Goal: Communication & Community: Answer question/provide support

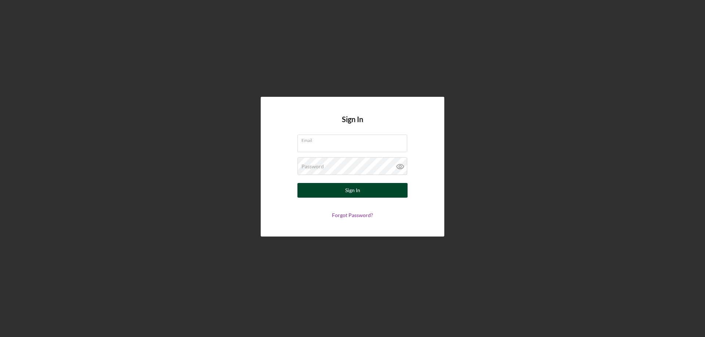
type input "[EMAIL_ADDRESS][DOMAIN_NAME]"
click at [357, 192] on div "Sign In" at bounding box center [352, 190] width 15 height 15
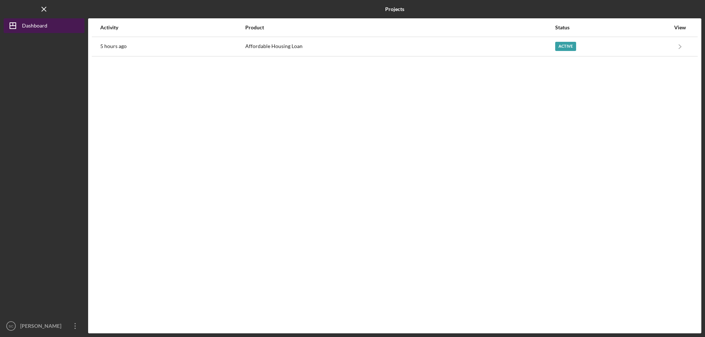
click at [14, 24] on icon "Icon/Dashboard" at bounding box center [13, 26] width 18 height 18
click at [17, 28] on icon "Icon/Dashboard" at bounding box center [13, 26] width 18 height 18
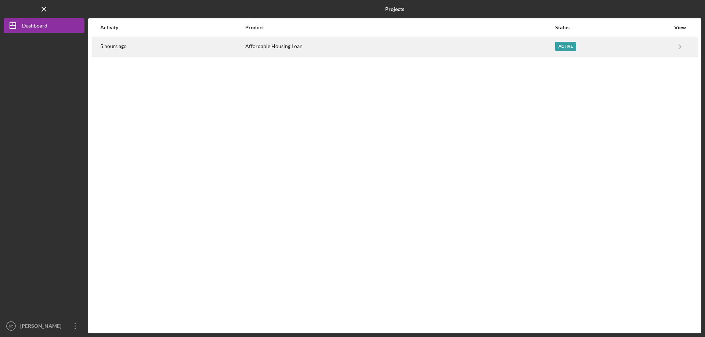
click at [559, 44] on div "Active" at bounding box center [565, 46] width 21 height 9
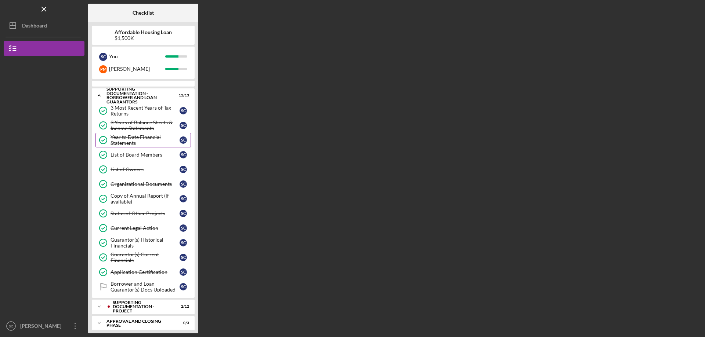
scroll to position [14, 0]
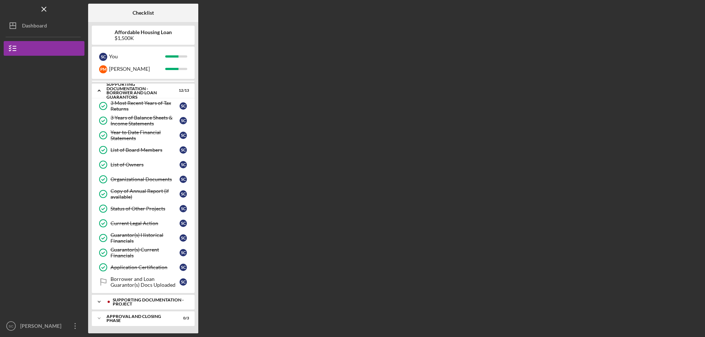
click at [98, 302] on icon "Icon/Expander" at bounding box center [99, 302] width 15 height 15
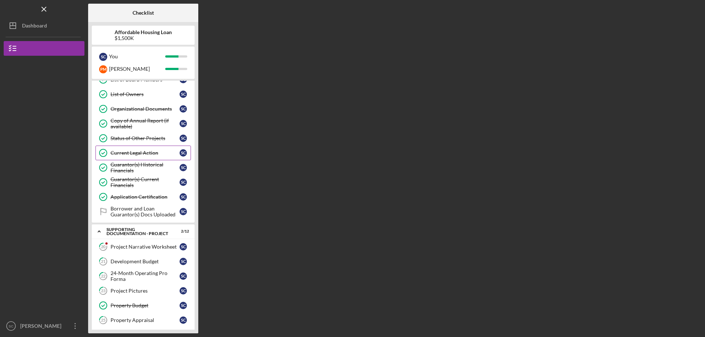
scroll to position [87, 0]
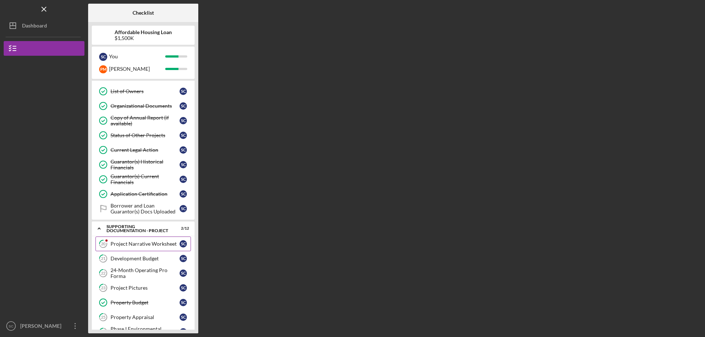
click at [144, 246] on div "Project Narrative Worksheet" at bounding box center [145, 244] width 69 height 6
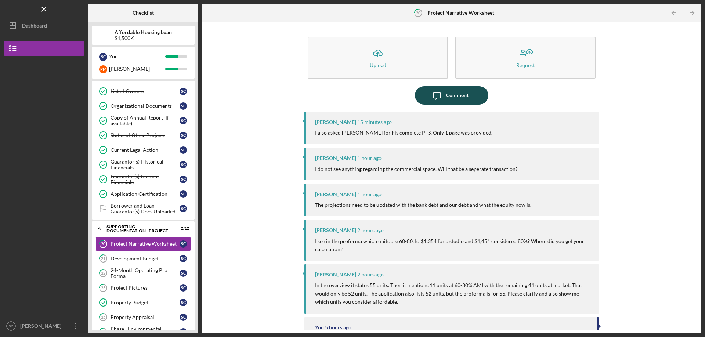
click at [446, 93] on div "Comment" at bounding box center [457, 95] width 22 height 18
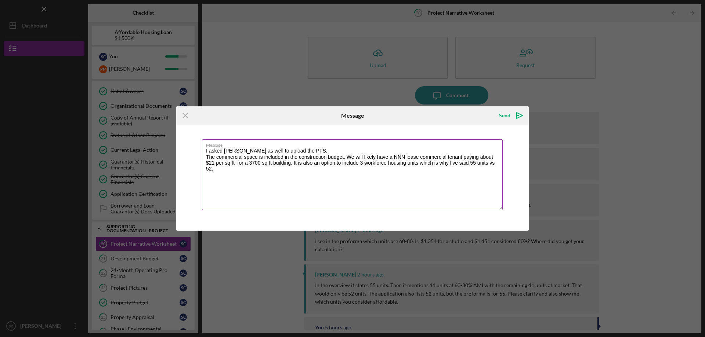
click at [335, 163] on textarea "I asked [PERSON_NAME] as well to upload the PFS. The commercial space is includ…" at bounding box center [352, 175] width 301 height 71
drag, startPoint x: 464, startPoint y: 163, endPoint x: 496, endPoint y: 165, distance: 32.3
click at [496, 165] on textarea "I asked [PERSON_NAME] as well to upload the PFS. The commercial space is includ…" at bounding box center [352, 175] width 301 height 71
drag, startPoint x: 271, startPoint y: 170, endPoint x: 285, endPoint y: 170, distance: 13.2
click at [285, 170] on textarea "I asked [PERSON_NAME] as well to upload the PFS. The commercial space is includ…" at bounding box center [352, 175] width 301 height 71
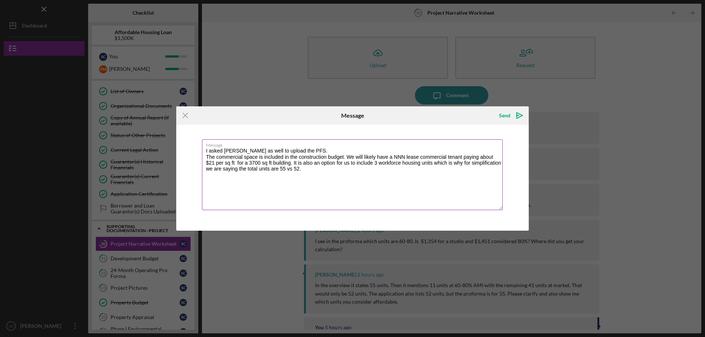
click at [374, 162] on textarea "I asked [PERSON_NAME] as well to upload the PFS. The commercial space is includ…" at bounding box center [352, 175] width 301 height 71
click at [378, 164] on textarea "I asked [PERSON_NAME] as well to upload the PFS. The commercial space is includ…" at bounding box center [352, 175] width 301 height 71
drag, startPoint x: 382, startPoint y: 164, endPoint x: 405, endPoint y: 164, distance: 22.4
click at [405, 164] on textarea "I asked [PERSON_NAME] as well to upload the PFS. The commercial space is includ…" at bounding box center [352, 175] width 301 height 71
click at [306, 171] on textarea "I asked [PERSON_NAME] as well to upload the PFS. The commercial space is includ…" at bounding box center [352, 175] width 301 height 71
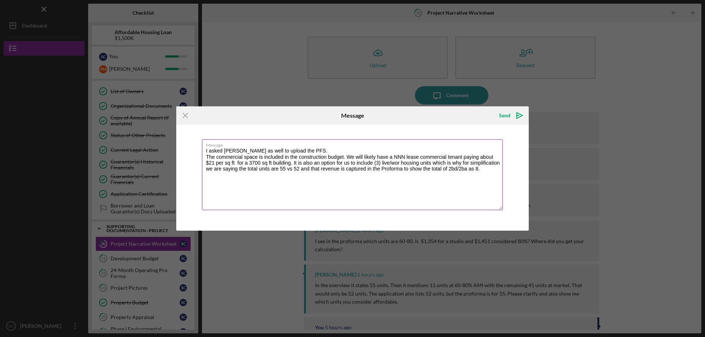
click at [303, 152] on textarea "I asked [PERSON_NAME] as well to upload the PFS. The commercial space is includ…" at bounding box center [352, 175] width 301 height 71
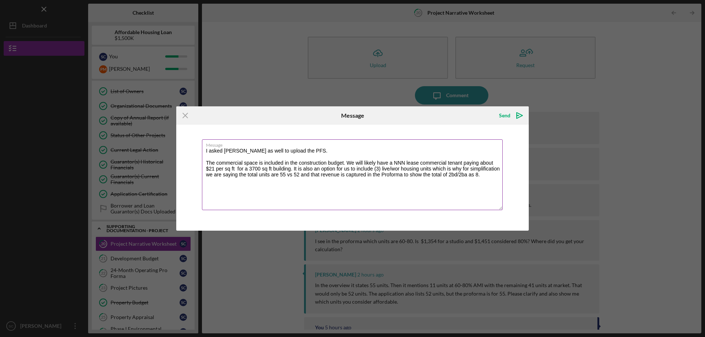
click at [399, 169] on textarea "I asked [PERSON_NAME] as well to upload the PFS. The commercial space is includ…" at bounding box center [352, 175] width 301 height 71
click at [299, 175] on textarea "I asked [PERSON_NAME] as well to upload the PFS. The commercial space is includ…" at bounding box center [352, 175] width 301 height 71
click at [477, 175] on textarea "I asked [PERSON_NAME] as well to upload the PFS. The commercial space is includ…" at bounding box center [352, 175] width 301 height 71
type textarea "I asked [PERSON_NAME] as well to upload the PFS. The commercial space is includ…"
click at [520, 117] on icon "Icon/icon-invite-send" at bounding box center [519, 115] width 18 height 18
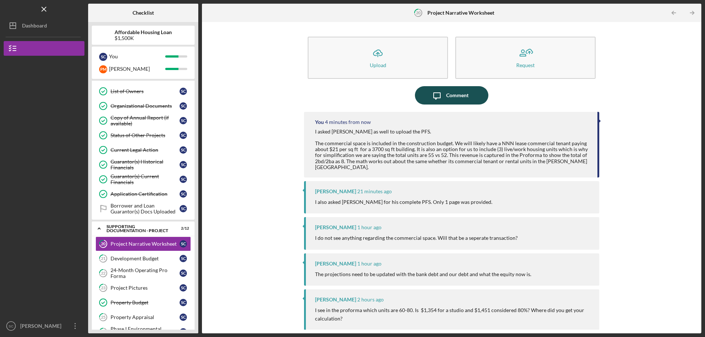
click at [446, 97] on div "Comment" at bounding box center [457, 95] width 22 height 18
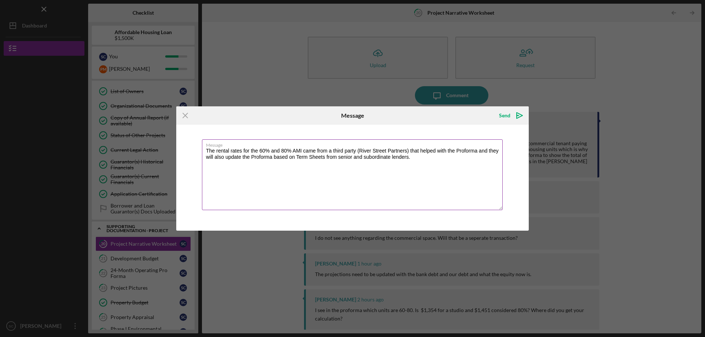
drag, startPoint x: 408, startPoint y: 150, endPoint x: 418, endPoint y: 156, distance: 11.9
click at [410, 151] on textarea "The rental rates for the 60% and 80% AMI came from a third party (River Street …" at bounding box center [352, 175] width 301 height 71
click at [460, 159] on textarea "The rental rates for the 60% and 80% AMI came from a third party (River Street …" at bounding box center [352, 175] width 301 height 71
click at [259, 166] on textarea "The rental rates for the 60% and 80% AMI came from a third party (River Street …" at bounding box center [352, 175] width 301 height 71
type textarea "The rental rates for the 60% and 80% AMI came from a third party (River Street …"
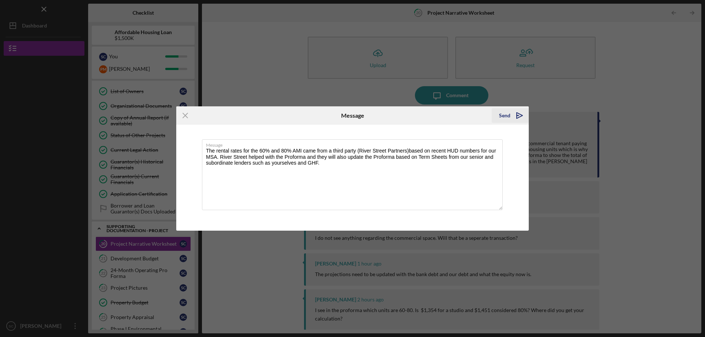
click at [518, 115] on polygon "submit" at bounding box center [518, 115] width 2 height 1
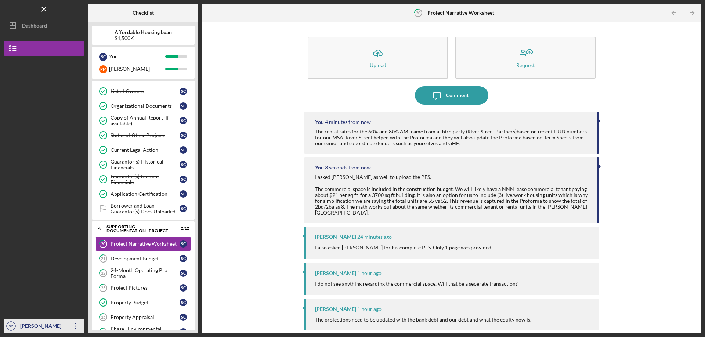
click at [73, 327] on icon "Icon/Overflow" at bounding box center [75, 326] width 18 height 18
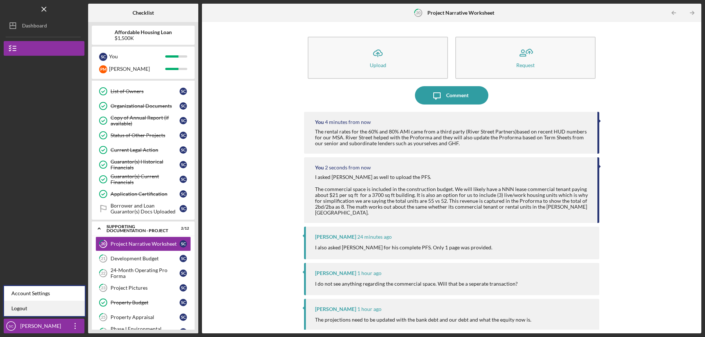
click at [18, 310] on link "Logout" at bounding box center [44, 308] width 81 height 15
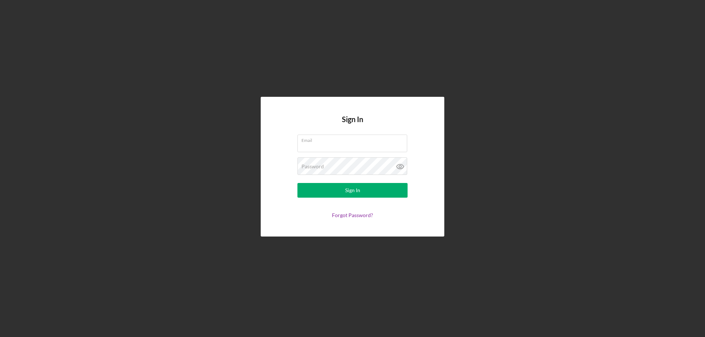
type input "[EMAIL_ADDRESS][DOMAIN_NAME]"
